Goal: Information Seeking & Learning: Learn about a topic

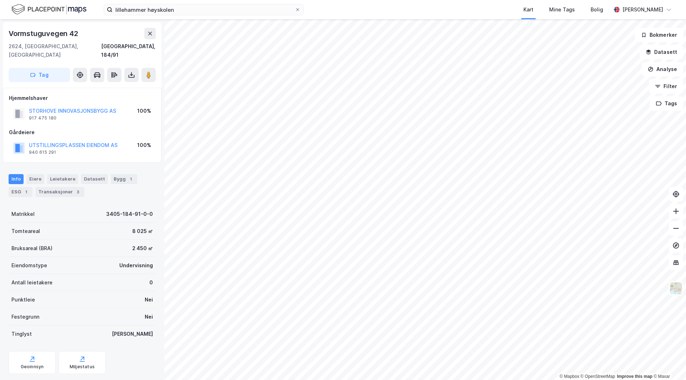
scroll to position [0, 0]
drag, startPoint x: 211, startPoint y: 2, endPoint x: 0, endPoint y: -15, distance: 212.1
click at [0, 0] on html "lillehammer høyskolen Kart Mine Tags Bolig [PERSON_NAME] © Mapbox © OpenStreetM…" at bounding box center [343, 190] width 686 height 380
click at [152, 6] on input "lillehammer høyskolen" at bounding box center [204, 9] width 182 height 11
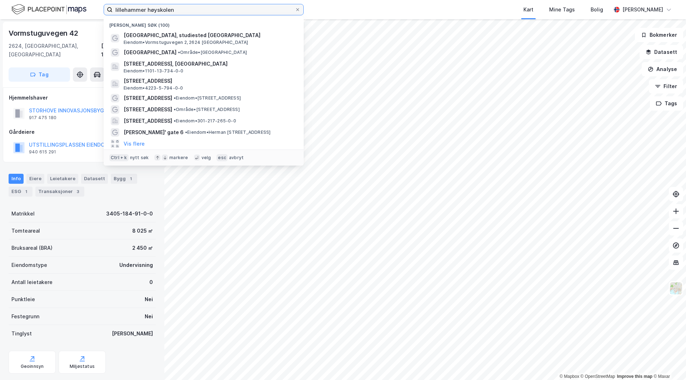
click at [152, 6] on input "lillehammer høyskolen" at bounding box center [204, 9] width 182 height 11
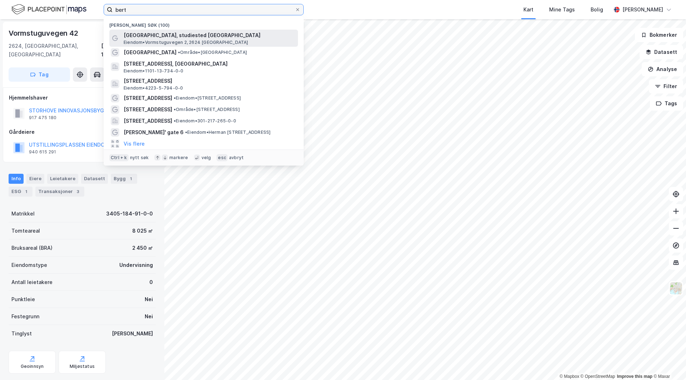
type input "berte"
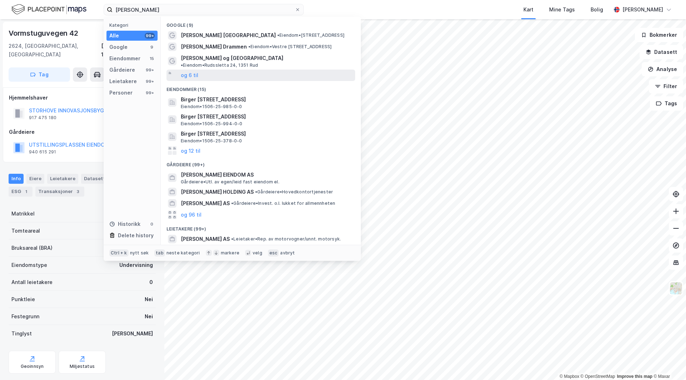
click at [241, 71] on div "og 6 til" at bounding box center [260, 75] width 189 height 11
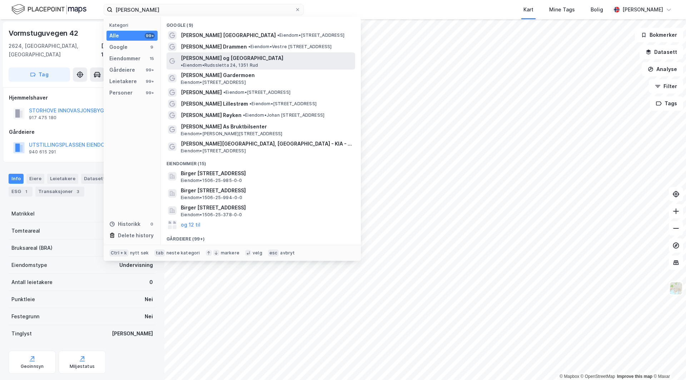
click at [220, 53] on div "[PERSON_NAME] og [GEOGRAPHIC_DATA] • Eiendom • [STREET_ADDRESS]" at bounding box center [260, 61] width 189 height 17
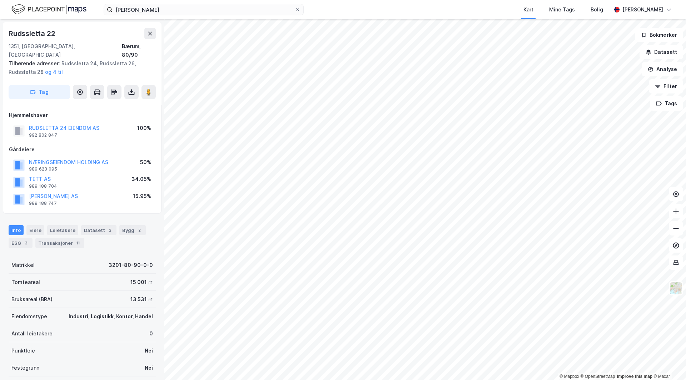
scroll to position [0, 0]
drag, startPoint x: 93, startPoint y: 191, endPoint x: 90, endPoint y: 194, distance: 4.1
click at [21, 238] on div "ESG 3" at bounding box center [21, 243] width 24 height 10
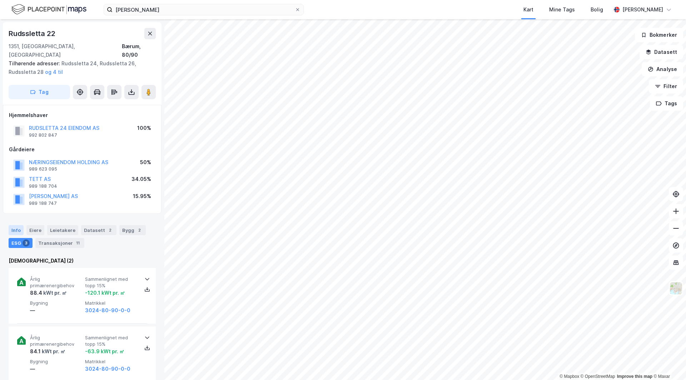
click at [18, 225] on div "Info" at bounding box center [16, 230] width 15 height 10
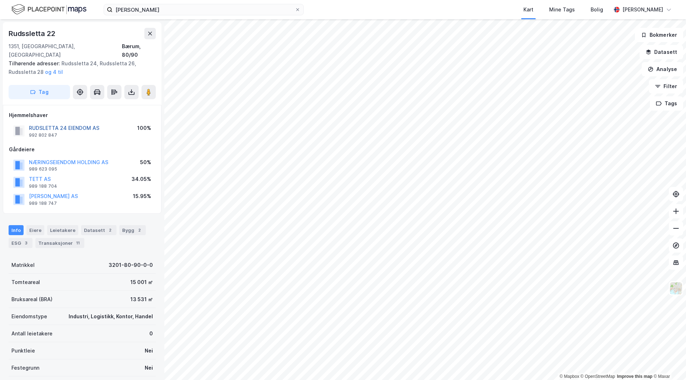
click at [0, 0] on button "RUDSLETTA 24 EIENDOM AS" at bounding box center [0, 0] width 0 height 0
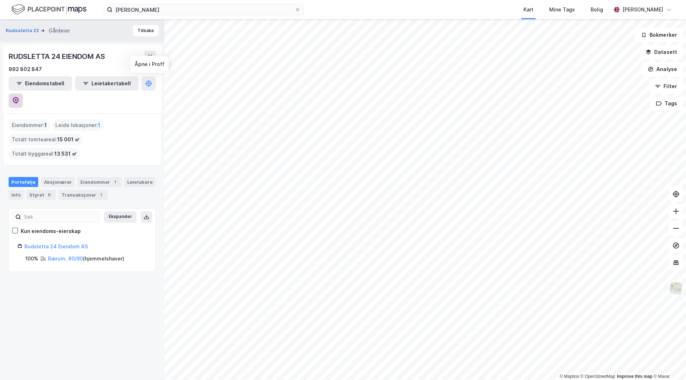
click at [23, 94] on button at bounding box center [16, 101] width 14 height 14
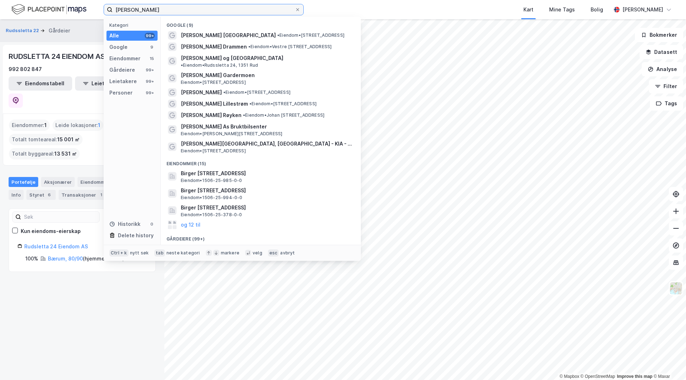
drag, startPoint x: 155, startPoint y: 7, endPoint x: 50, endPoint y: 6, distance: 104.7
click at [50, 6] on div "[PERSON_NAME] Kategori Alle 99+ Google 9 Eiendommer 15 Gårdeiere 99+ Leietakere…" at bounding box center [343, 9] width 686 height 19
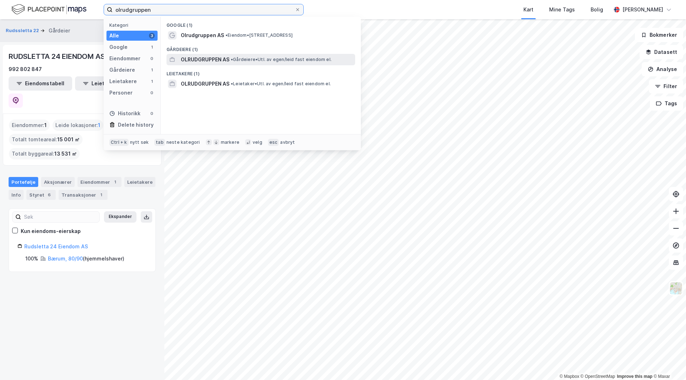
type input "olrudgruppen"
click at [206, 58] on span "OLRUDGRUPPEN AS" at bounding box center [205, 59] width 49 height 9
